Goal: Information Seeking & Learning: Check status

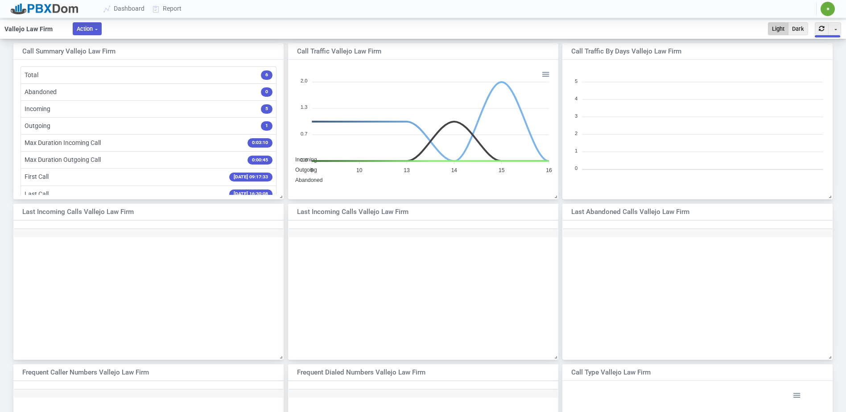
click at [95, 29] on button "Action" at bounding box center [87, 28] width 29 height 13
click at [169, 8] on link "Report" at bounding box center [167, 8] width 37 height 17
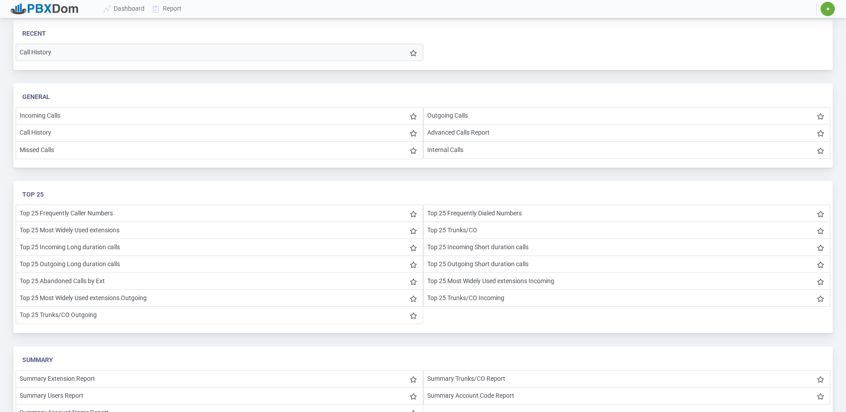
click at [54, 51] on li "Call History" at bounding box center [220, 52] width 408 height 17
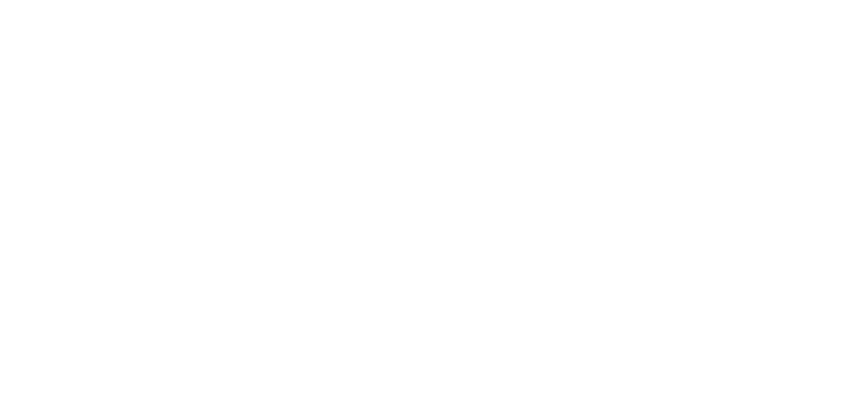
select select
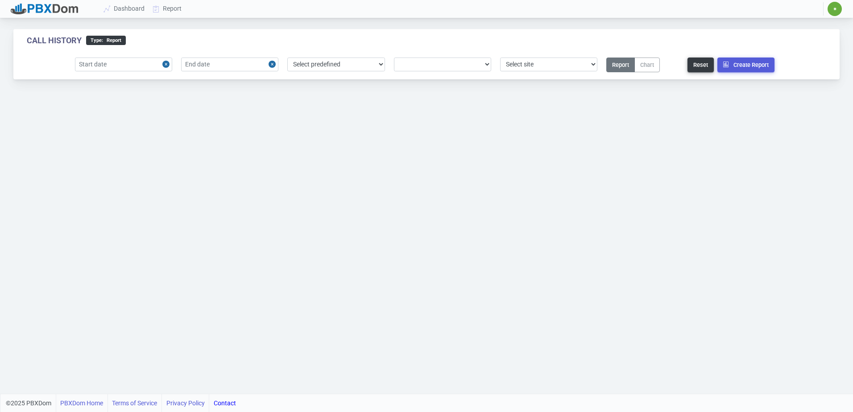
click at [167, 61] on button "Close" at bounding box center [167, 65] width 10 height 14
click at [125, 69] on input "text" at bounding box center [123, 65] width 97 height 14
click at [144, 133] on div "11" at bounding box center [143, 134] width 12 height 12
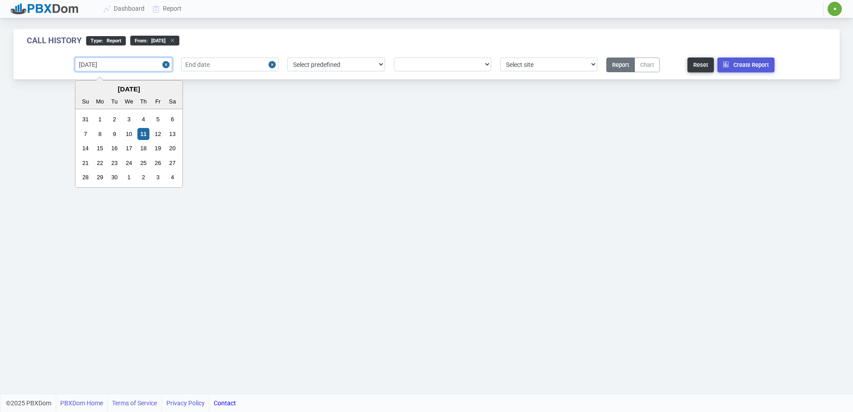
drag, startPoint x: 124, startPoint y: 65, endPoint x: 99, endPoint y: 64, distance: 24.1
click at [99, 64] on input "2025-09-11" at bounding box center [123, 65] width 97 height 14
type input "2025-06-01"
click at [226, 61] on input "text" at bounding box center [229, 65] width 97 height 14
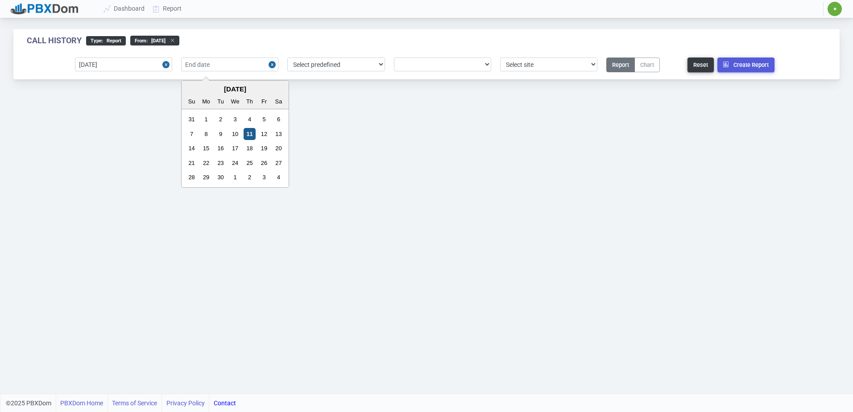
click at [252, 133] on div "11" at bounding box center [250, 134] width 12 height 12
type input "2025-09-11"
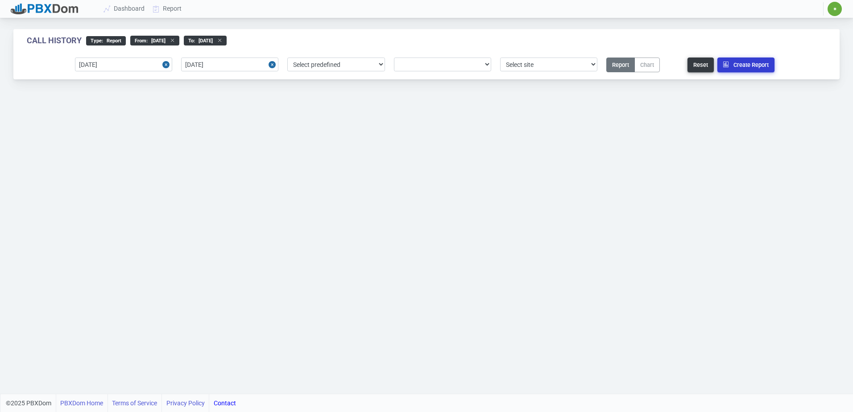
click at [735, 58] on button "Create Report" at bounding box center [745, 65] width 57 height 15
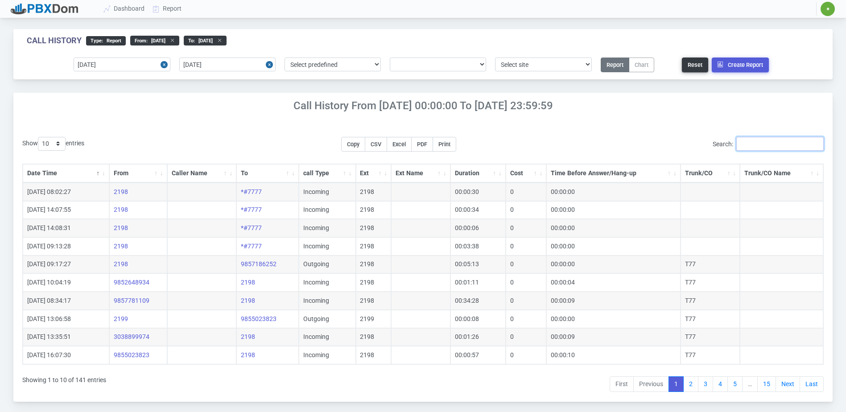
click at [757, 143] on input "Search:" at bounding box center [779, 144] width 87 height 14
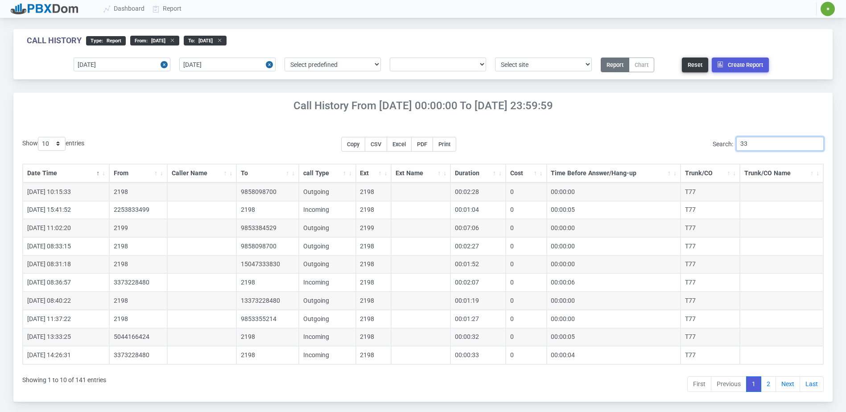
type input "3"
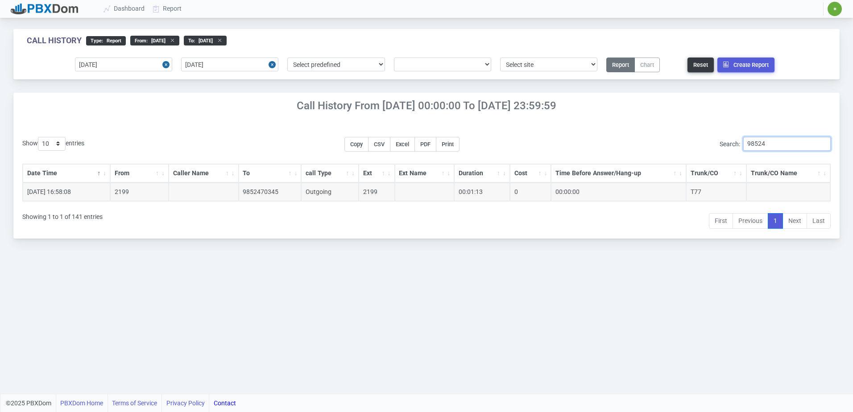
type input "985247"
